Goal: Information Seeking & Learning: Obtain resource

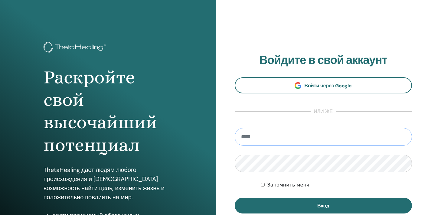
type input "**********"
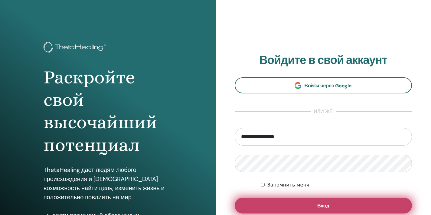
click at [307, 207] on button "Вход" at bounding box center [324, 205] width 178 height 16
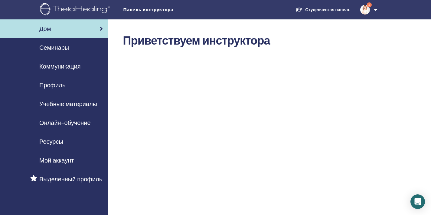
click at [60, 100] on span "Учебные материалы" at bounding box center [68, 103] width 58 height 9
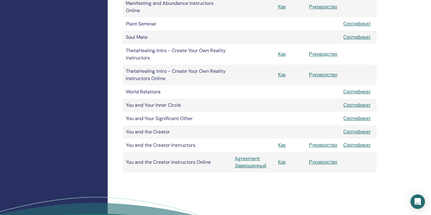
scroll to position [460, 0]
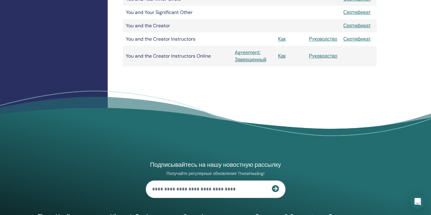
click at [318, 55] on link "Руководство" at bounding box center [323, 56] width 28 height 6
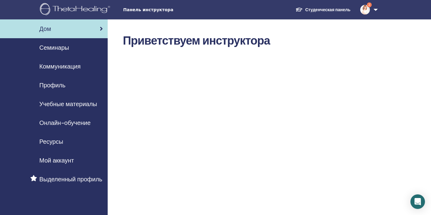
click at [370, 5] on span "2" at bounding box center [369, 4] width 5 height 5
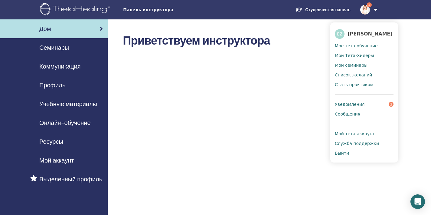
click at [68, 106] on span "Учебные материалы" at bounding box center [68, 103] width 58 height 9
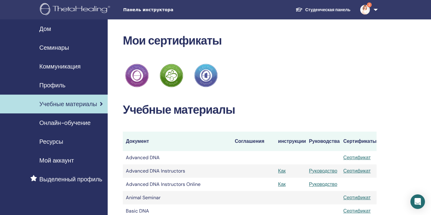
click at [64, 121] on span "Онлайн-обучение" at bounding box center [64, 122] width 51 height 9
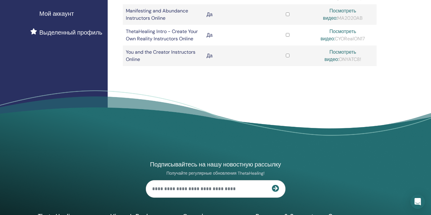
scroll to position [145, 0]
